Goal: Transaction & Acquisition: Purchase product/service

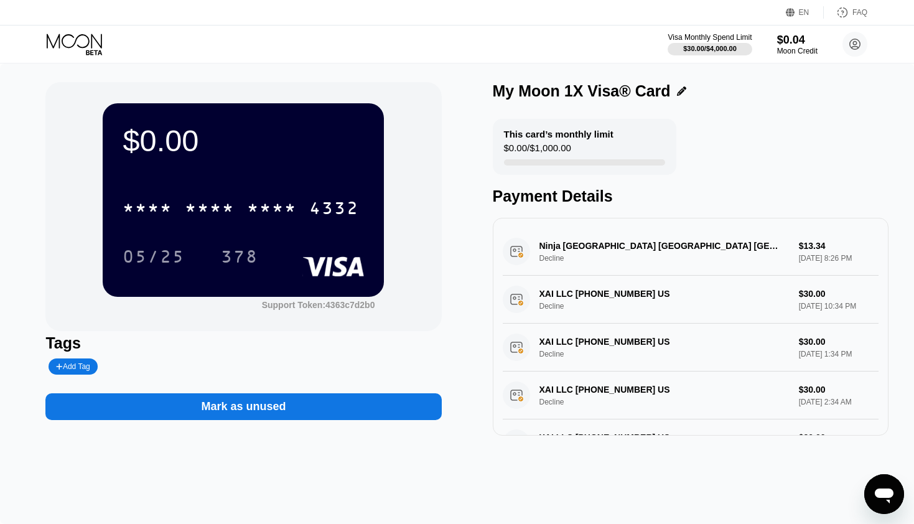
click at [81, 40] on icon at bounding box center [76, 45] width 58 height 22
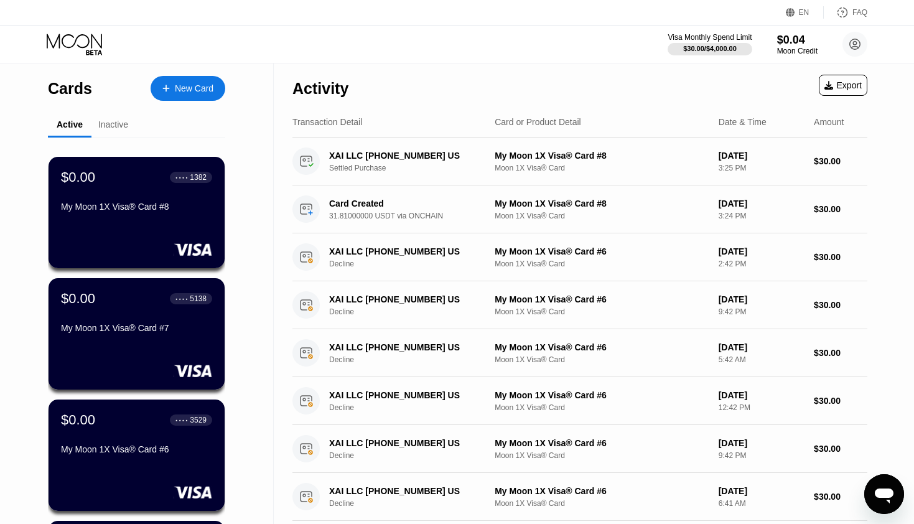
click at [202, 92] on div "New Card" at bounding box center [194, 88] width 39 height 11
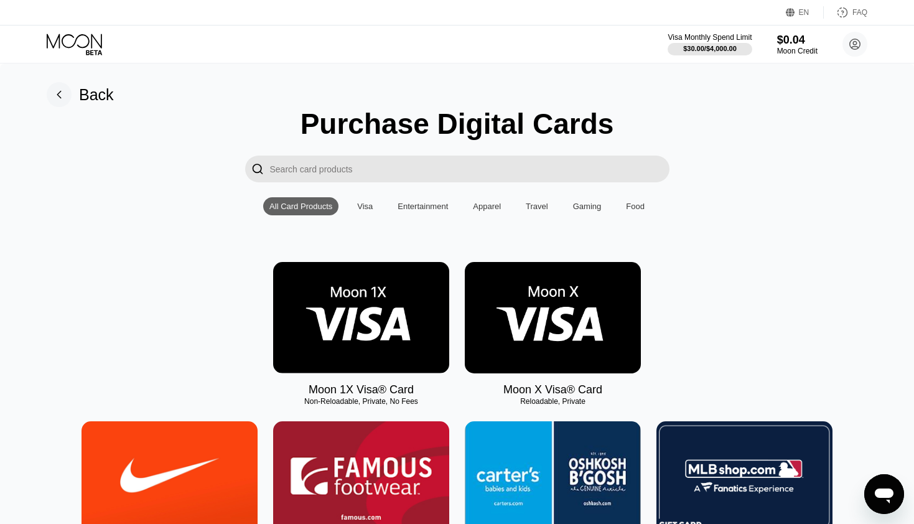
click at [370, 302] on img at bounding box center [361, 317] width 176 height 111
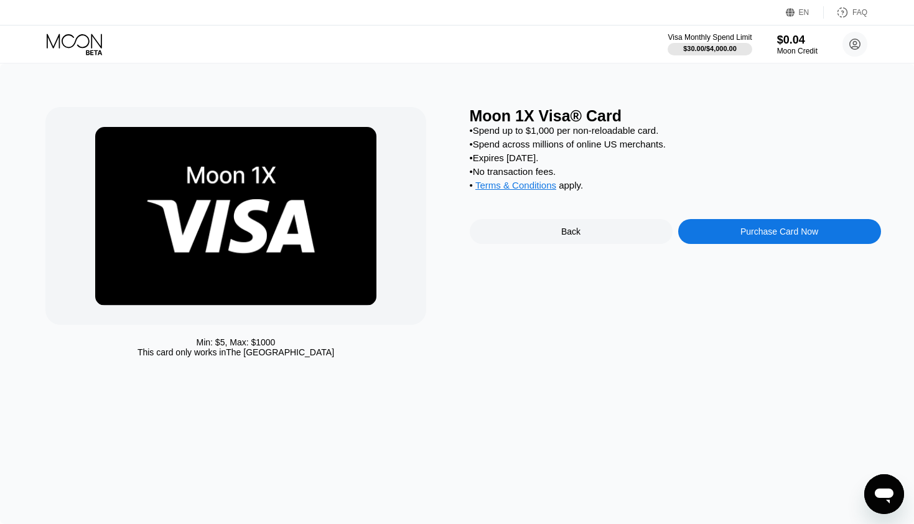
click at [759, 238] on div "Purchase Card Now" at bounding box center [779, 231] width 203 height 25
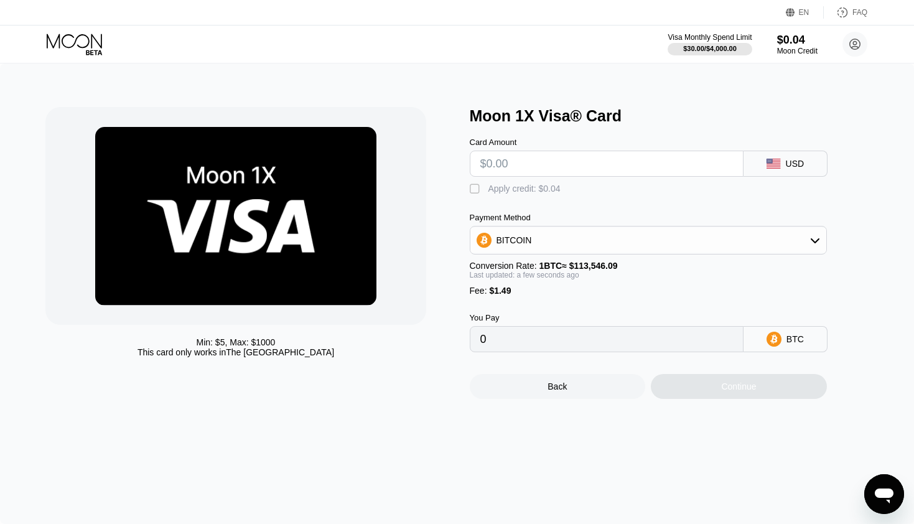
click at [511, 244] on div "BITCOIN" at bounding box center [514, 240] width 35 height 10
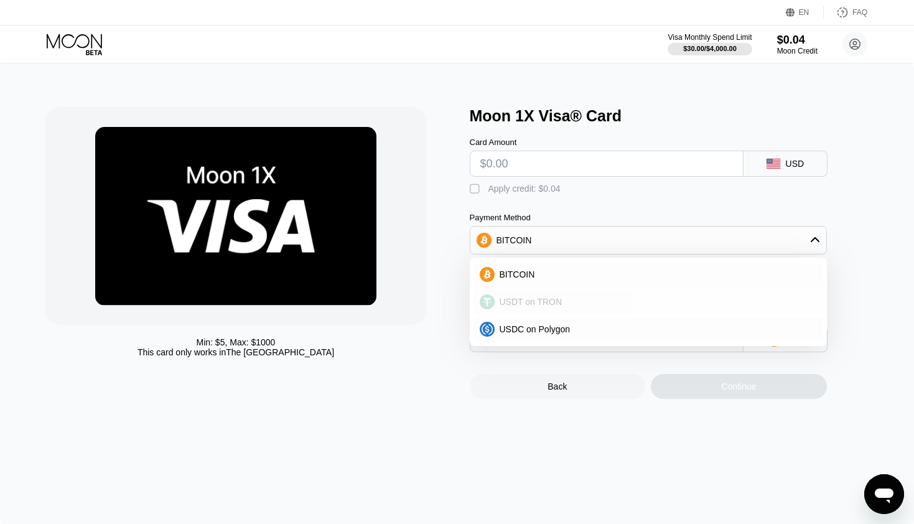
click at [512, 306] on span "USDT on TRON" at bounding box center [531, 302] width 63 height 10
type input "0.00"
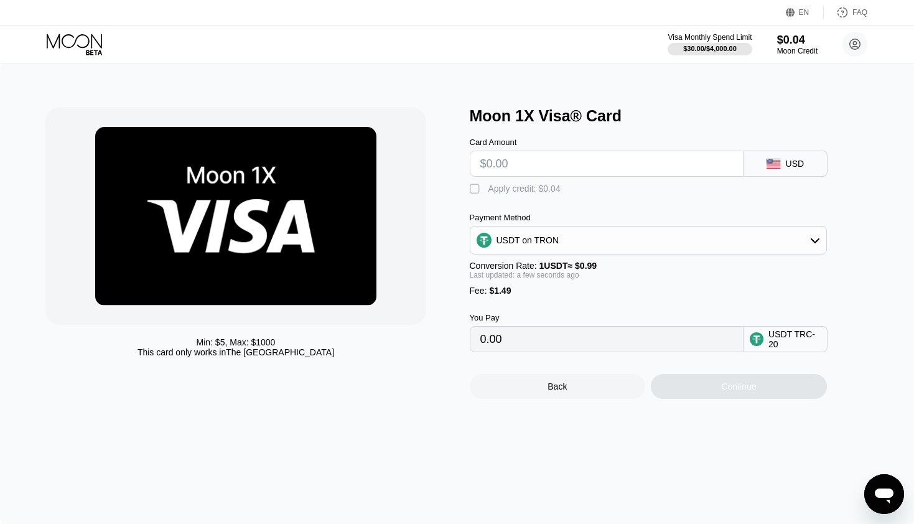
click at [546, 228] on div "USDT on TRON" at bounding box center [648, 240] width 356 height 25
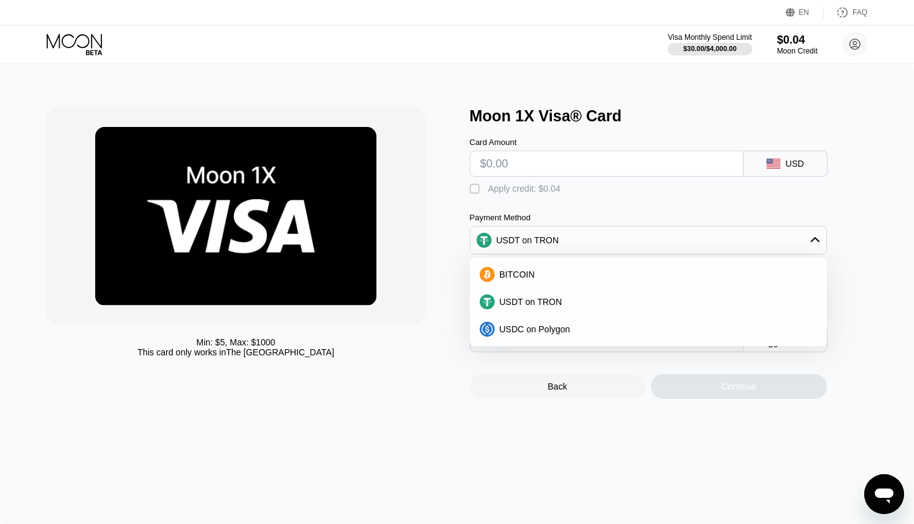
click at [558, 159] on input "text" at bounding box center [606, 163] width 253 height 25
type input "$2"
type input "3.53"
type input "$25"
type input "26.76"
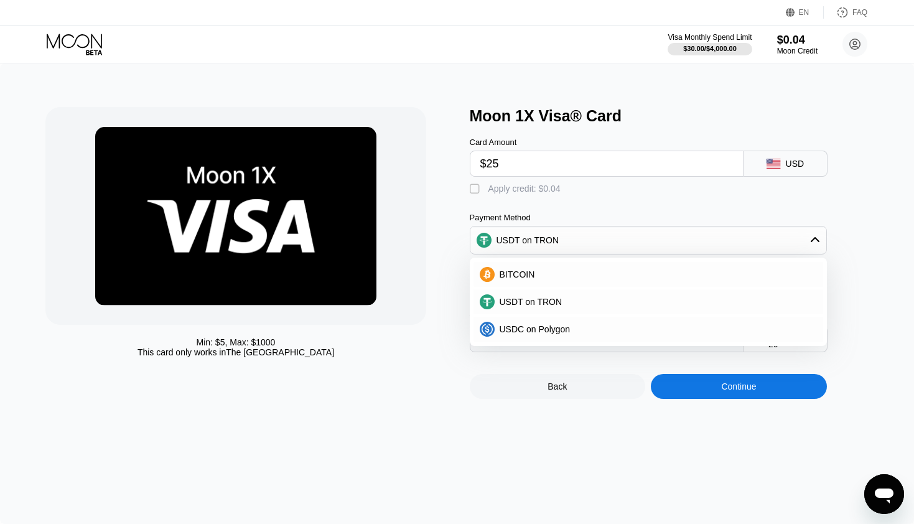
type input "$25"
click at [594, 128] on div "Card Amount $25 USD" at bounding box center [669, 151] width 398 height 52
click at [861, 200] on div "Card Amount $25 USD  Apply credit: $0.04 Payment Method USDT on TRON BITCOIN U…" at bounding box center [669, 238] width 398 height 227
click at [516, 302] on span "USDT on TRON" at bounding box center [531, 302] width 63 height 10
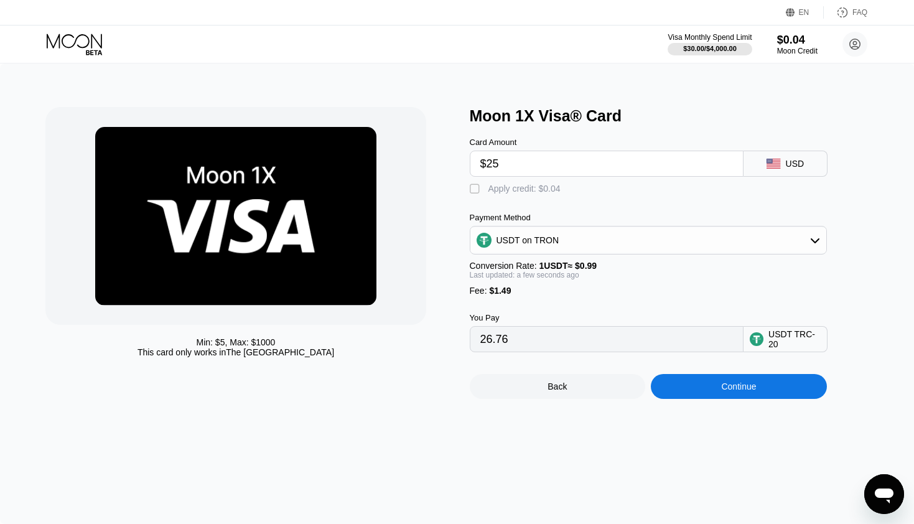
click at [709, 386] on div "Continue" at bounding box center [739, 386] width 176 height 25
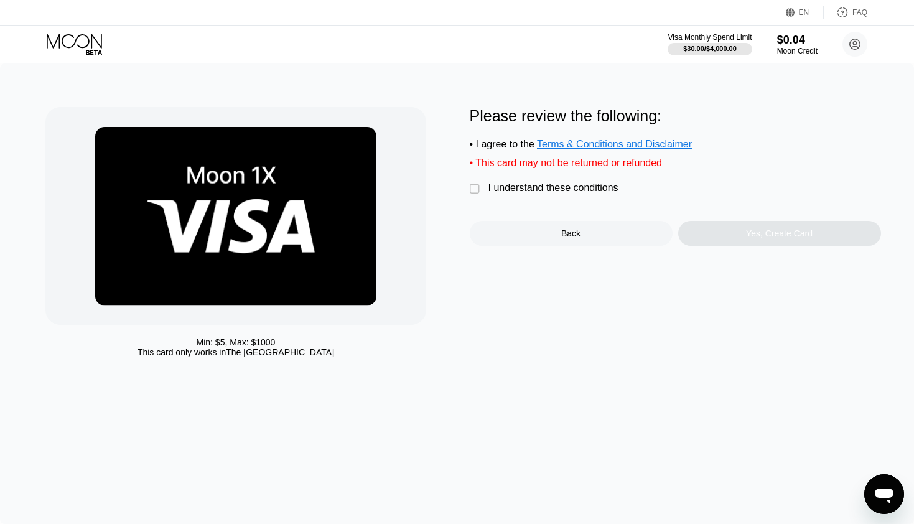
click at [559, 189] on div "I understand these conditions" at bounding box center [553, 187] width 130 height 11
click at [744, 241] on div "Yes, Create Card" at bounding box center [779, 233] width 203 height 25
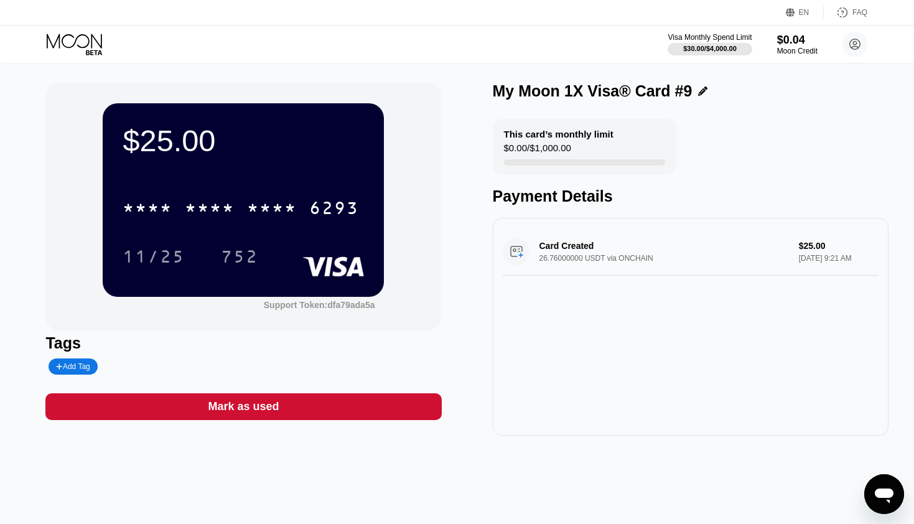
click at [78, 40] on icon at bounding box center [76, 45] width 58 height 22
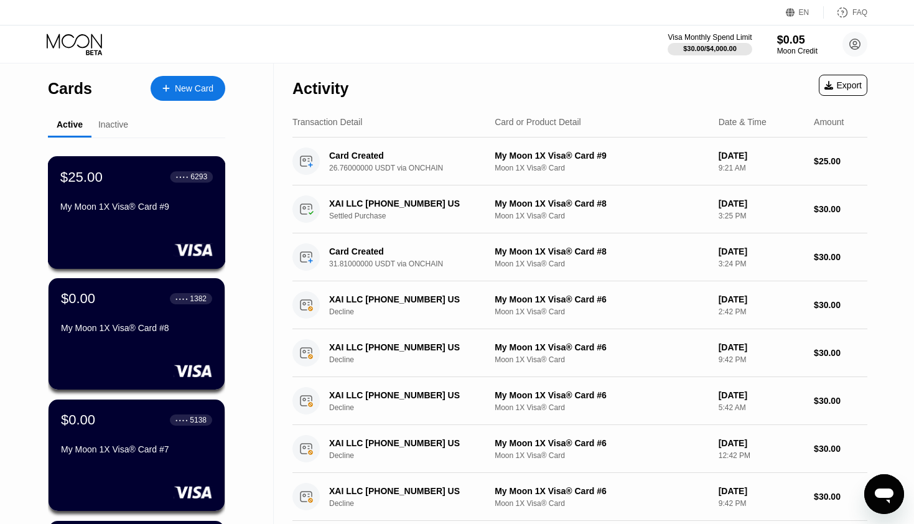
click at [110, 218] on div "$25.00 ● ● ● ● 6293 My Moon 1X Visa® Card #9" at bounding box center [137, 212] width 178 height 113
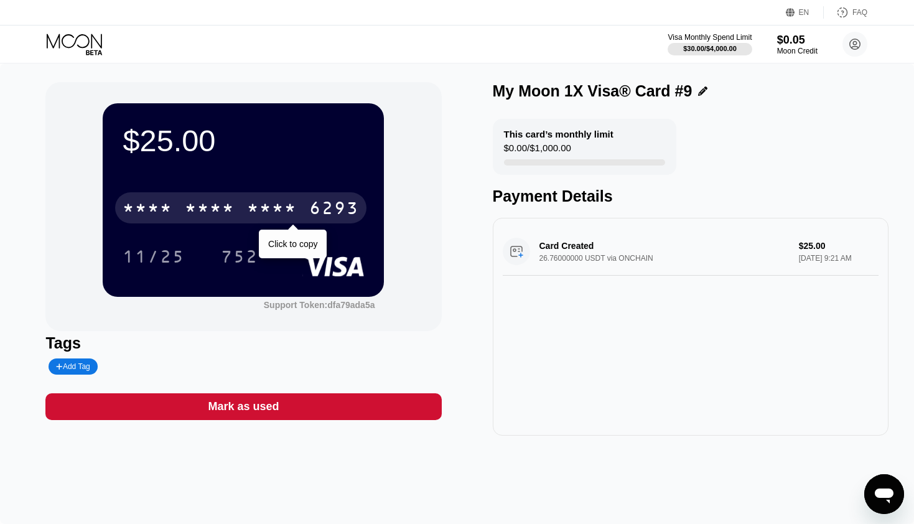
click at [335, 210] on div "6293" at bounding box center [334, 210] width 50 height 20
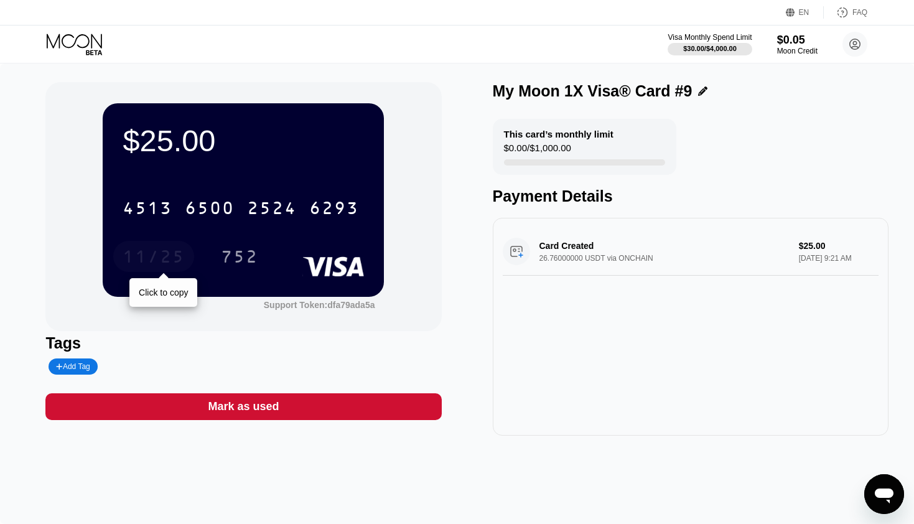
click at [162, 246] on div "11/25" at bounding box center [153, 256] width 81 height 31
click at [285, 247] on div "11/25 752" at bounding box center [243, 256] width 241 height 31
click at [246, 250] on div "752" at bounding box center [239, 258] width 37 height 20
click at [572, 179] on div "This card’s monthly limit $0.00 / $1,000.00 Payment Details" at bounding box center [691, 162] width 396 height 86
